Goal: Task Accomplishment & Management: Manage account settings

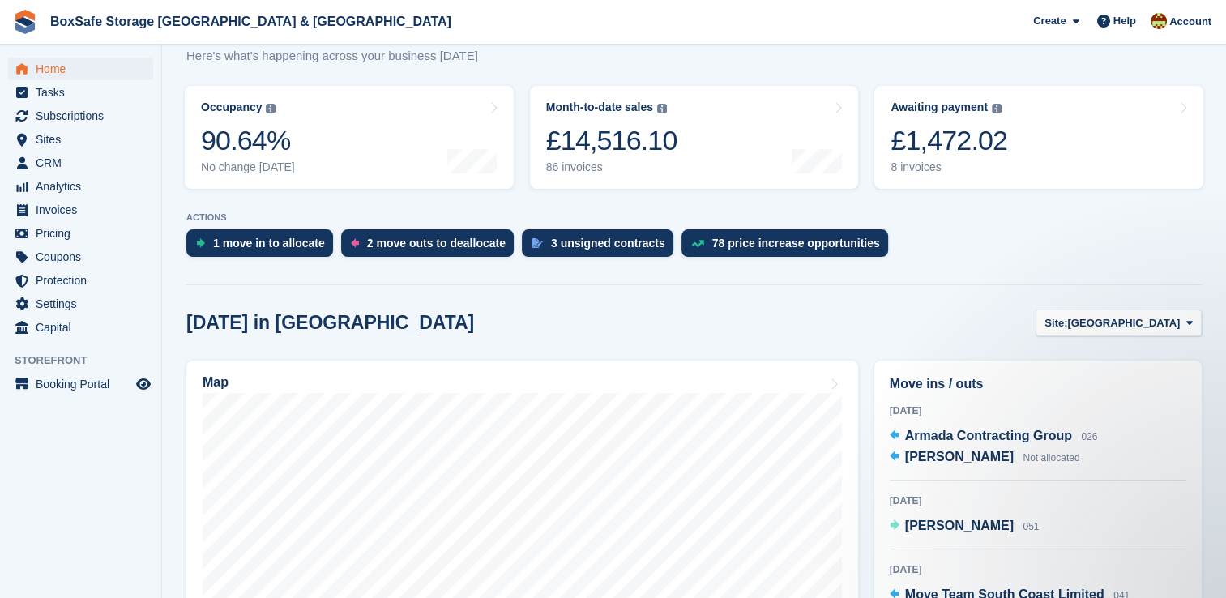
scroll to position [209, 0]
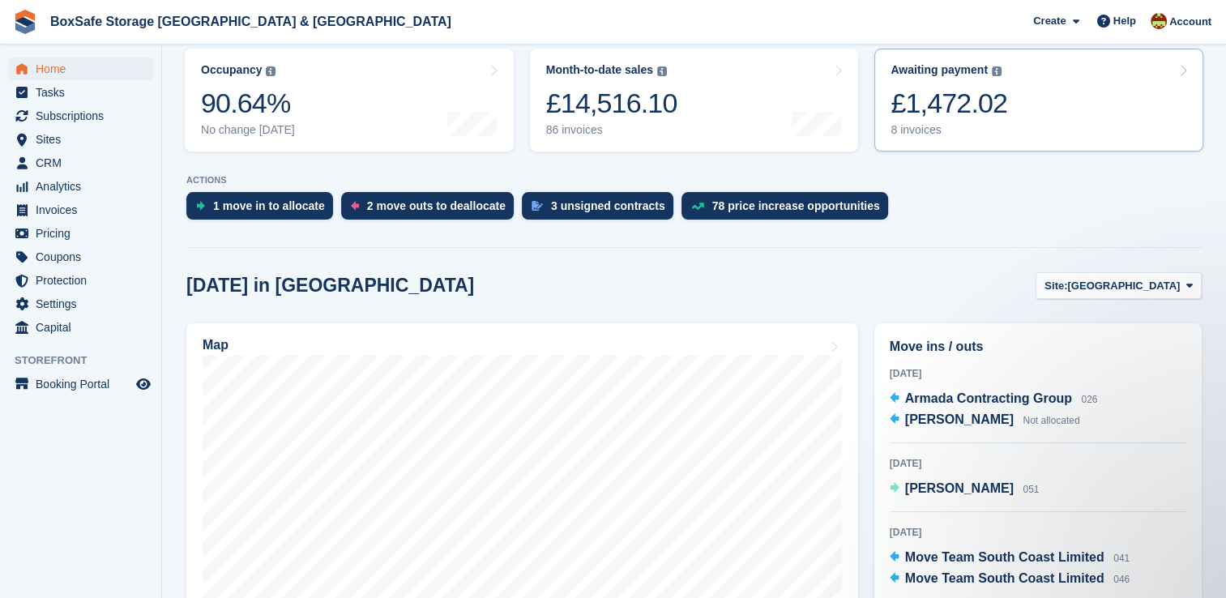
click at [966, 110] on div "£1,472.02" at bounding box center [949, 103] width 117 height 33
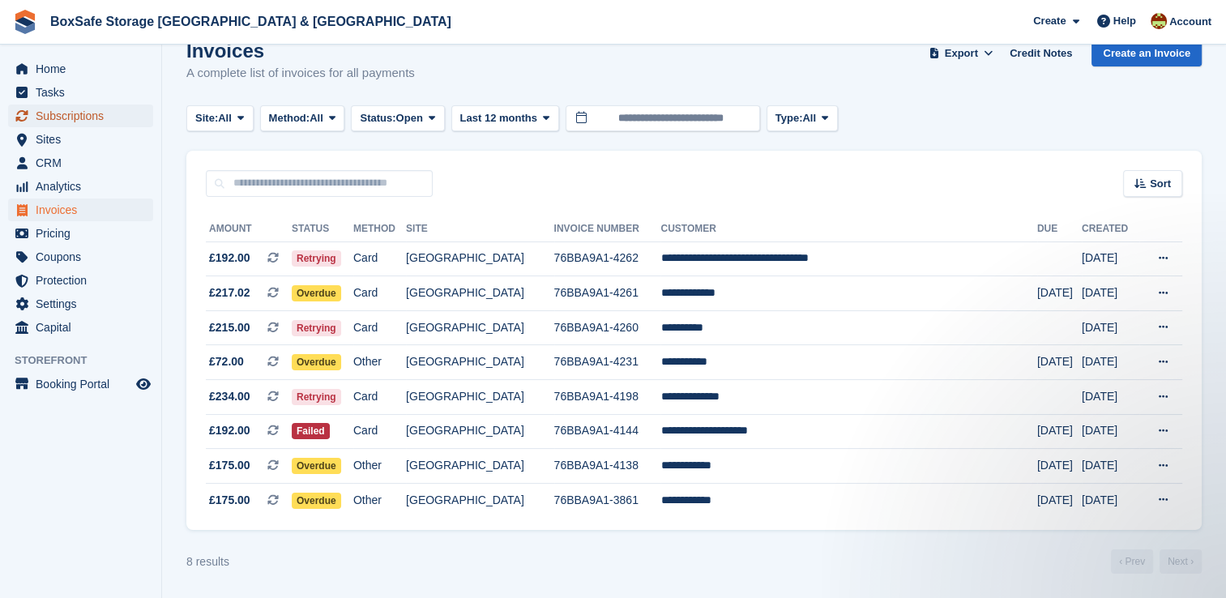
click at [67, 118] on span "Subscriptions" at bounding box center [84, 116] width 97 height 23
